Goal: Unclear

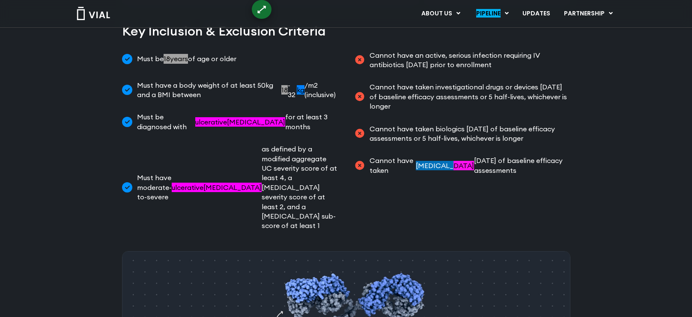
scroll to position [431, 0]
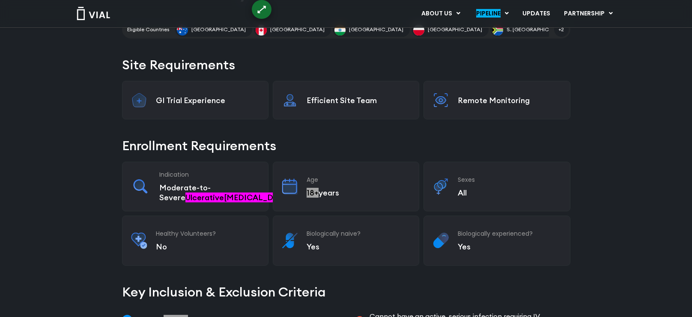
scroll to position [167, 0]
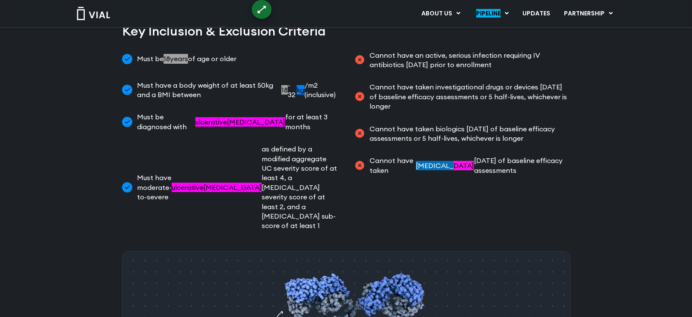
scroll to position [431, 0]
